Goal: Transaction & Acquisition: Book appointment/travel/reservation

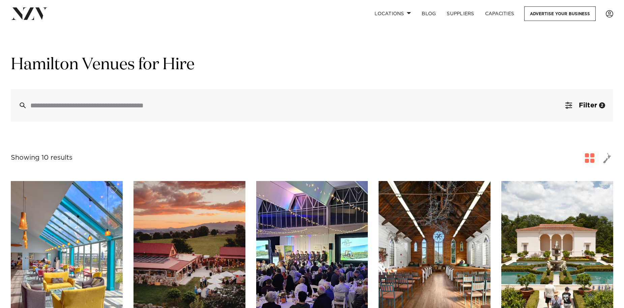
click at [609, 157] on span "button" at bounding box center [607, 157] width 8 height 11
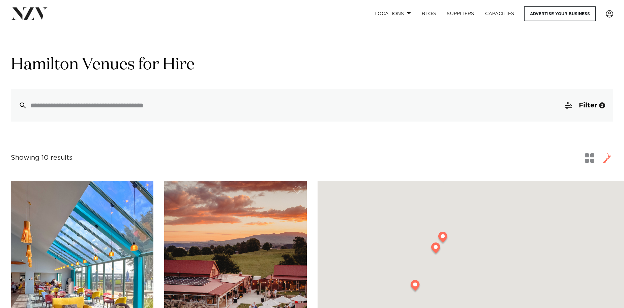
scroll to position [67, 0]
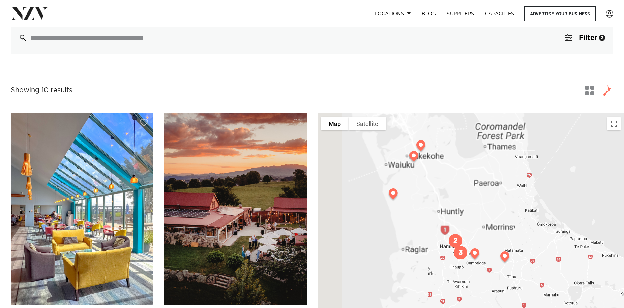
drag, startPoint x: 422, startPoint y: 143, endPoint x: 462, endPoint y: 219, distance: 86.0
click at [462, 219] on div at bounding box center [471, 233] width 307 height 240
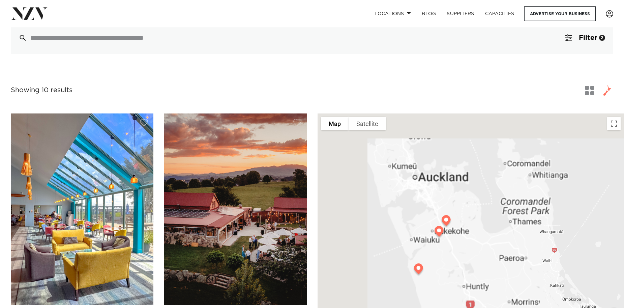
drag, startPoint x: 441, startPoint y: 183, endPoint x: 459, endPoint y: 245, distance: 64.3
click at [459, 245] on div at bounding box center [471, 233] width 307 height 240
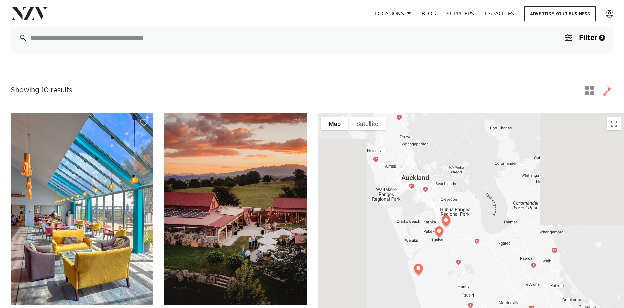
click at [446, 219] on img at bounding box center [446, 221] width 17 height 19
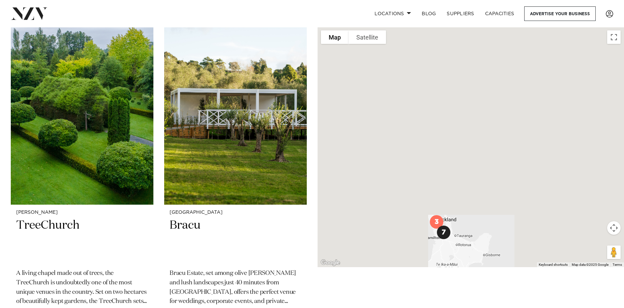
scroll to position [1214, 0]
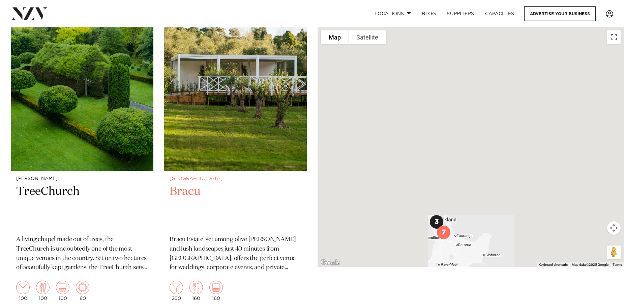
click at [197, 194] on h2 "Bracu" at bounding box center [236, 207] width 132 height 46
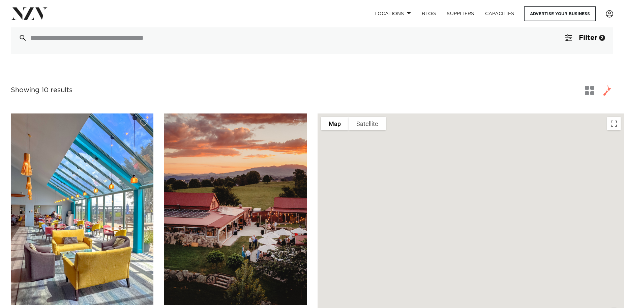
scroll to position [0, 0]
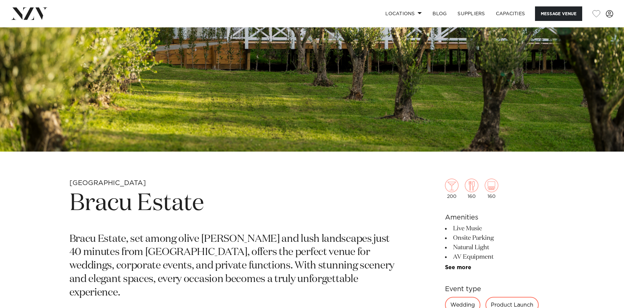
scroll to position [337, 0]
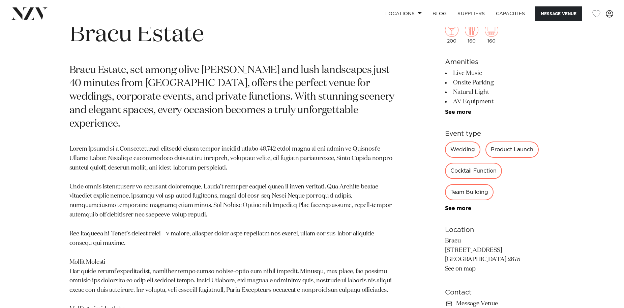
click at [460, 149] on div "Wedding" at bounding box center [462, 149] width 35 height 16
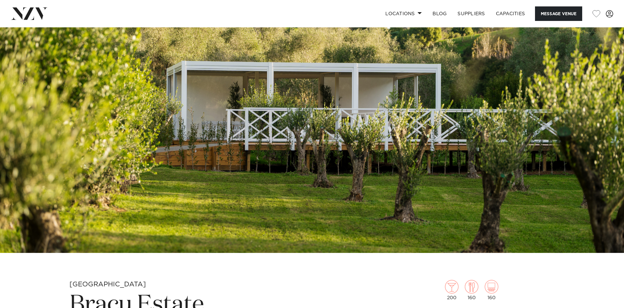
scroll to position [236, 0]
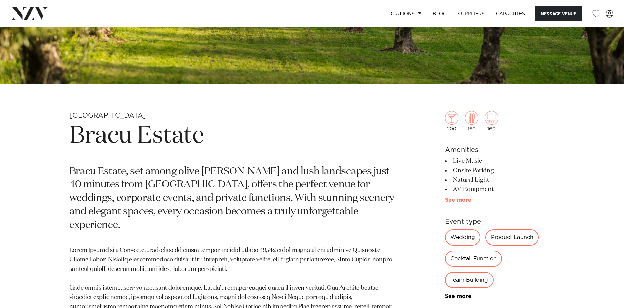
click at [460, 198] on link "See more" at bounding box center [471, 199] width 53 height 5
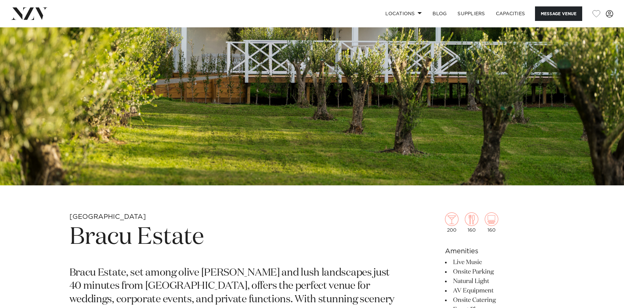
scroll to position [0, 0]
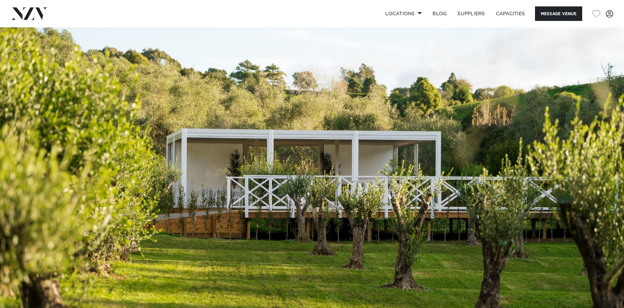
click at [612, 170] on img at bounding box center [312, 173] width 624 height 293
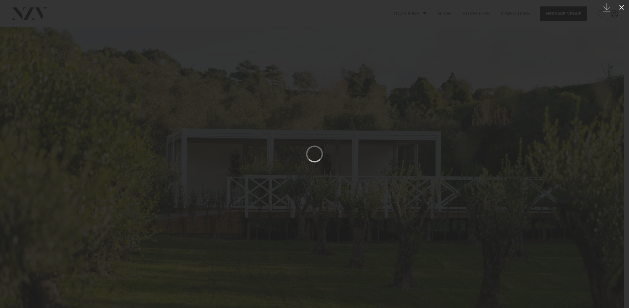
click at [619, 8] on icon at bounding box center [622, 7] width 8 height 8
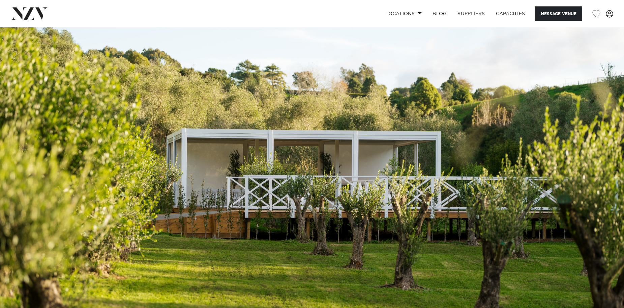
scroll to position [169, 0]
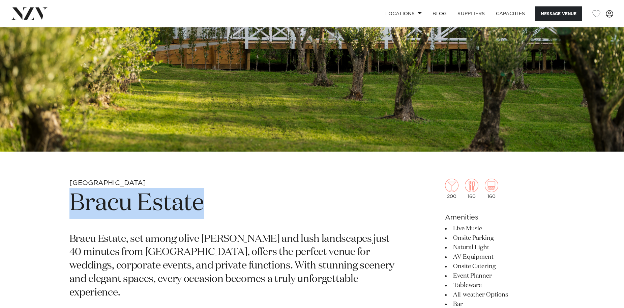
drag, startPoint x: 199, startPoint y: 208, endPoint x: 57, endPoint y: 202, distance: 142.1
copy h1 "Bracu Estate"
click at [564, 16] on button "Message Venue" at bounding box center [558, 13] width 47 height 15
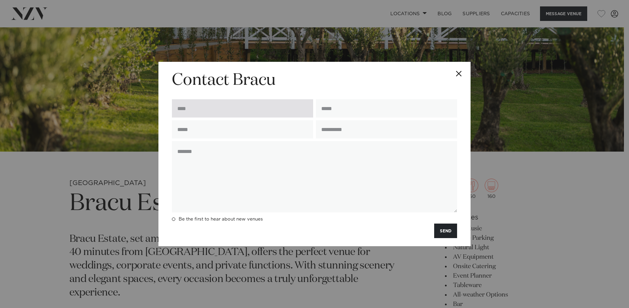
click at [224, 111] on input "text" at bounding box center [242, 108] width 141 height 18
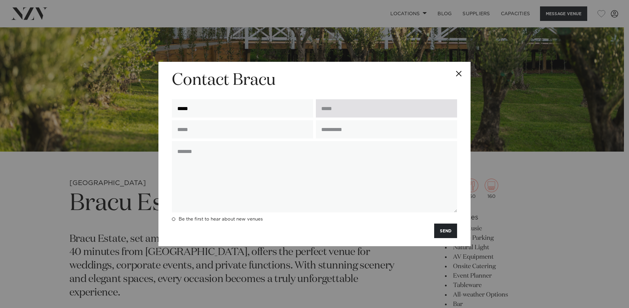
type input "*****"
click at [354, 112] on input "email" at bounding box center [386, 108] width 141 height 18
type input "**********"
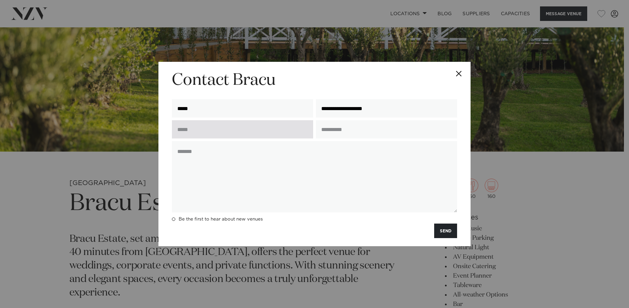
click at [267, 138] on input "text" at bounding box center [242, 129] width 141 height 18
type input "*"
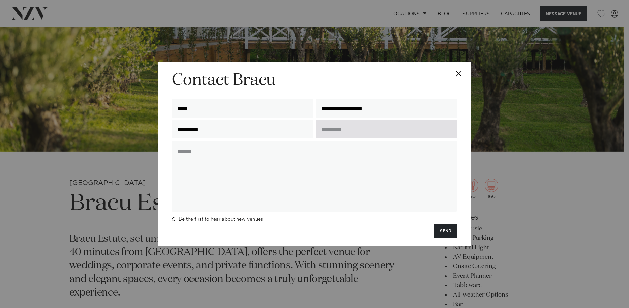
type input "**********"
click at [359, 131] on input "text" at bounding box center [386, 129] width 141 height 18
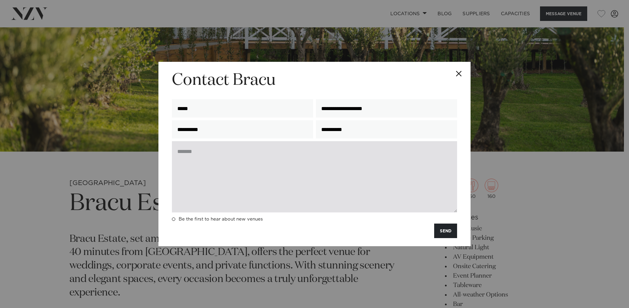
type input "**********"
click at [288, 183] on textarea at bounding box center [314, 176] width 285 height 71
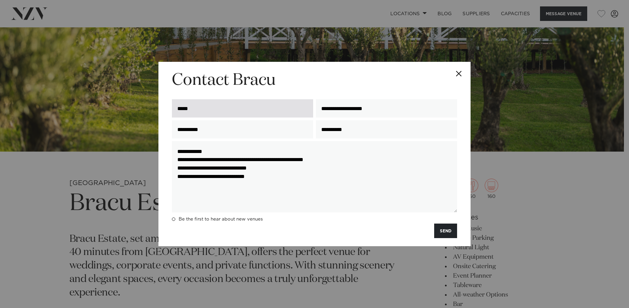
type textarea "**********"
click at [218, 110] on input "*****" at bounding box center [242, 108] width 141 height 18
type input "**********"
click at [443, 232] on button "SEND" at bounding box center [445, 230] width 23 height 15
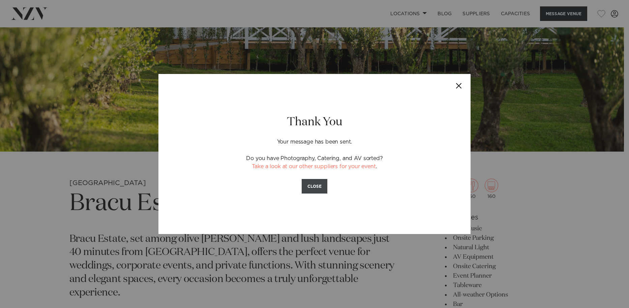
click at [313, 189] on button "CLOSE" at bounding box center [315, 186] width 26 height 15
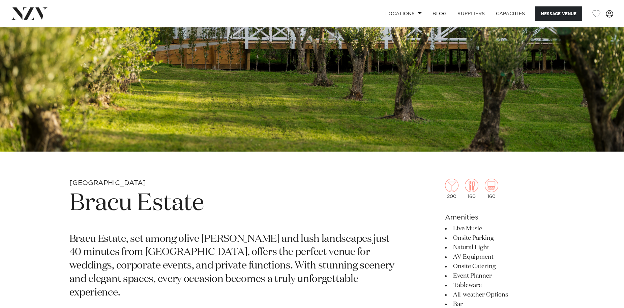
scroll to position [337, 0]
